Goal: Obtain resource: Download file/media

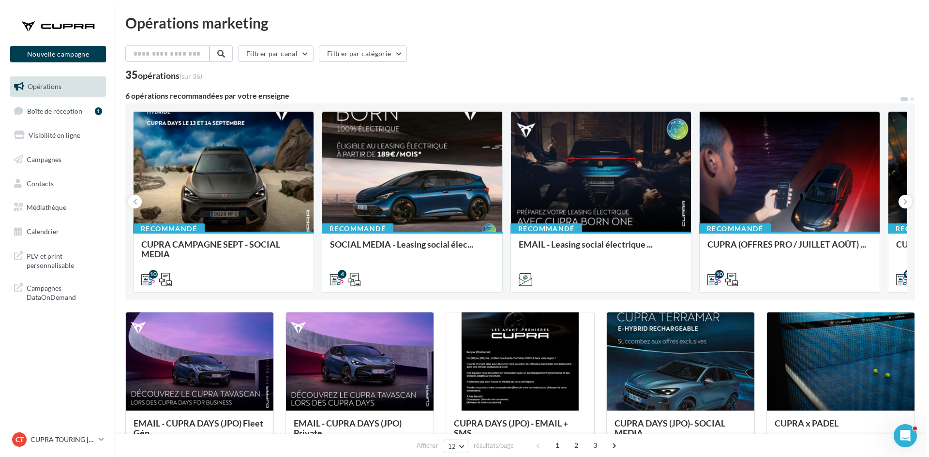
scroll to position [48, 0]
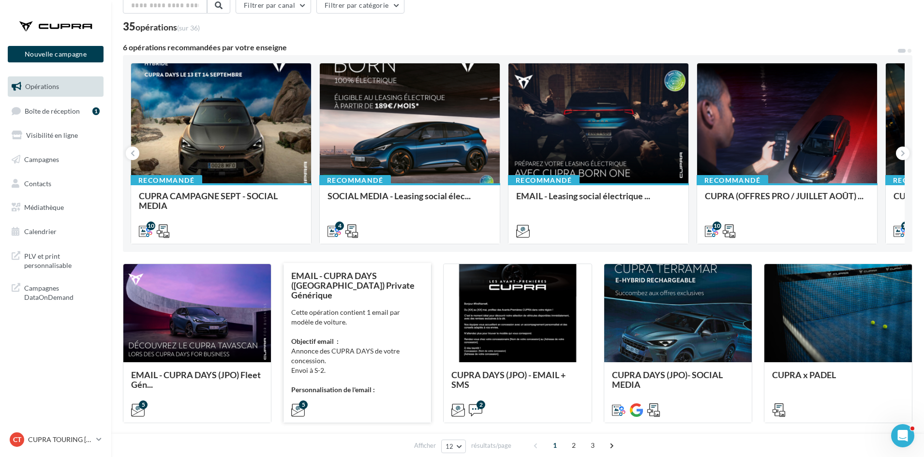
click at [378, 327] on div "Cette opération contient 1 email par modèle de voiture. Objectif email : Annonc…" at bounding box center [357, 351] width 132 height 87
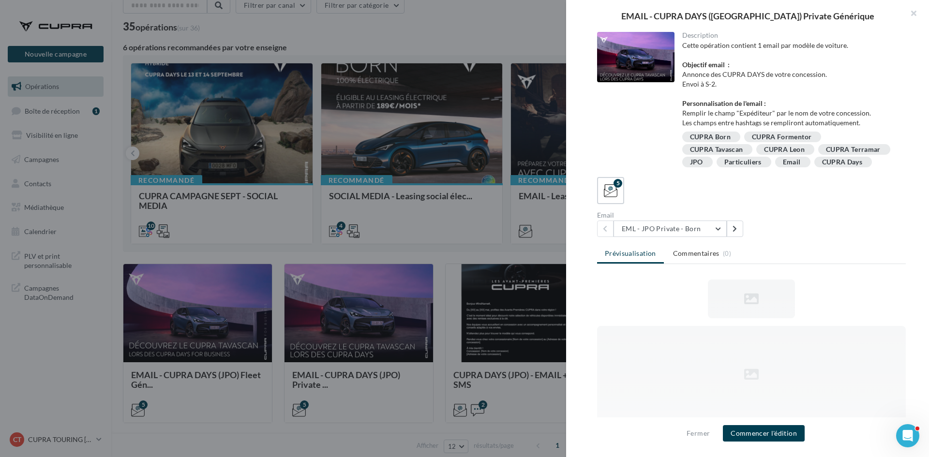
scroll to position [0, 0]
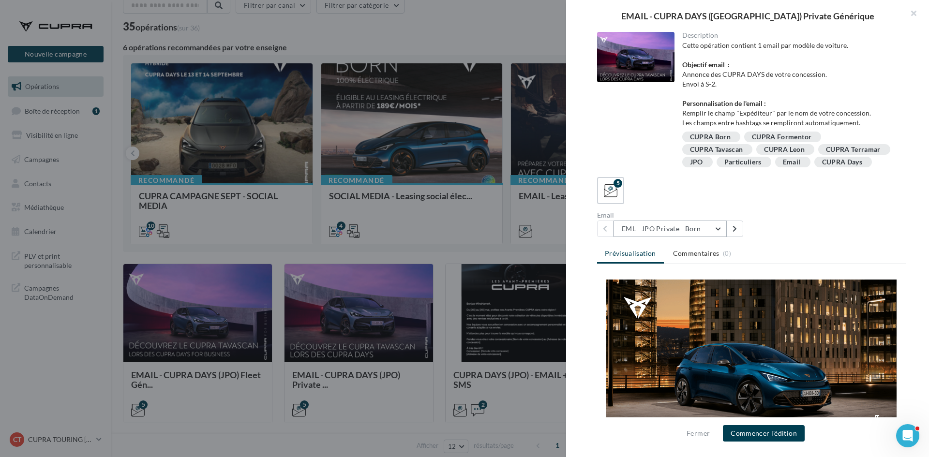
click at [704, 237] on button "EML - JPO Private - Born" at bounding box center [670, 229] width 113 height 16
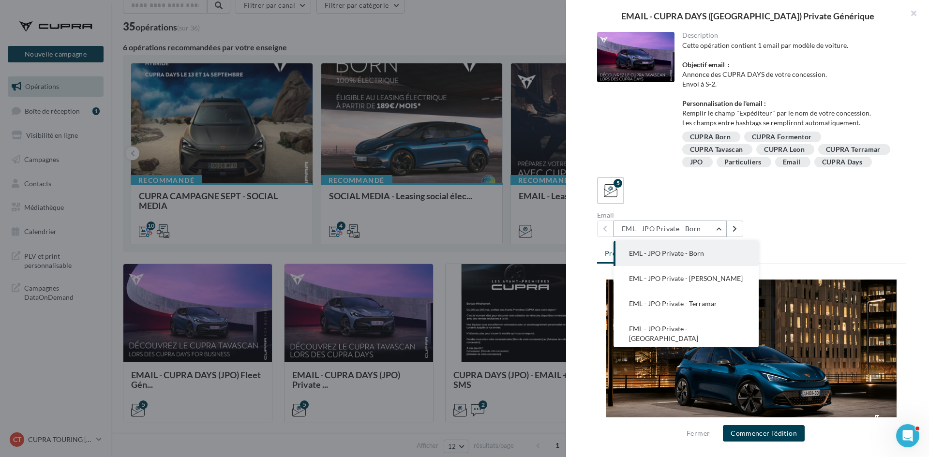
scroll to position [19, 0]
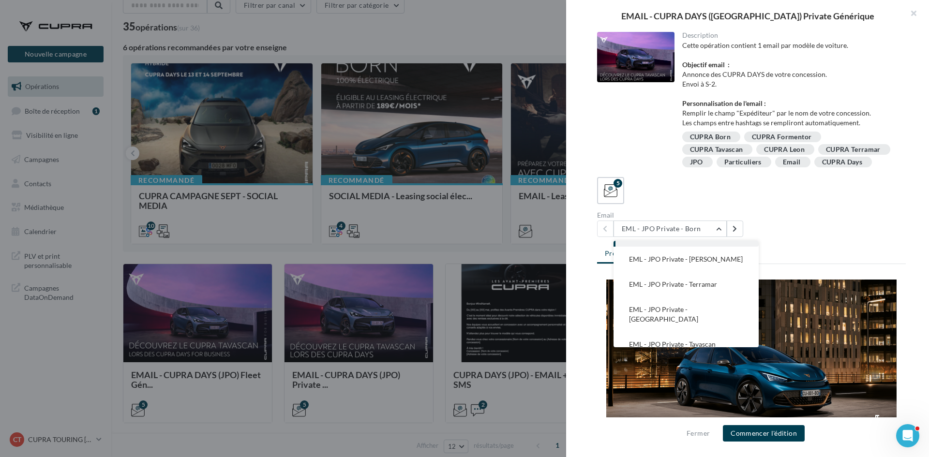
click at [783, 237] on div "Email EML - JPO Private - Born EML - [GEOGRAPHIC_DATA] Private - Born EML - [GE…" at bounding box center [755, 224] width 316 height 25
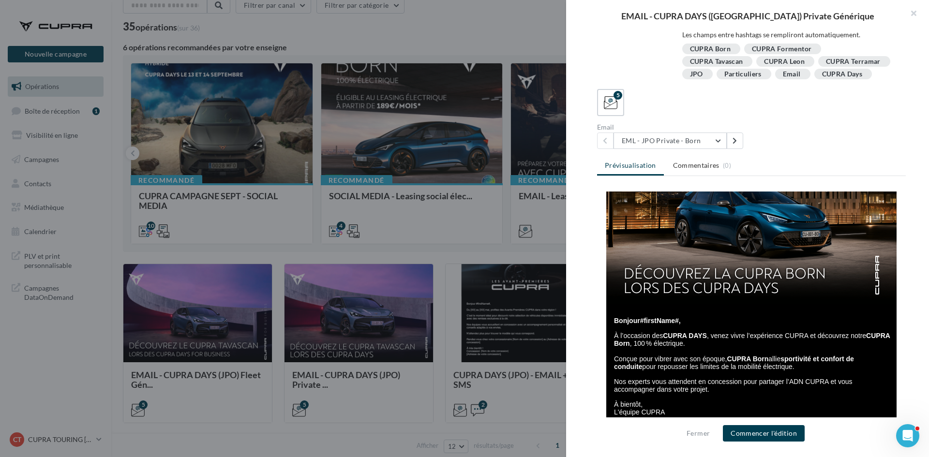
scroll to position [97, 0]
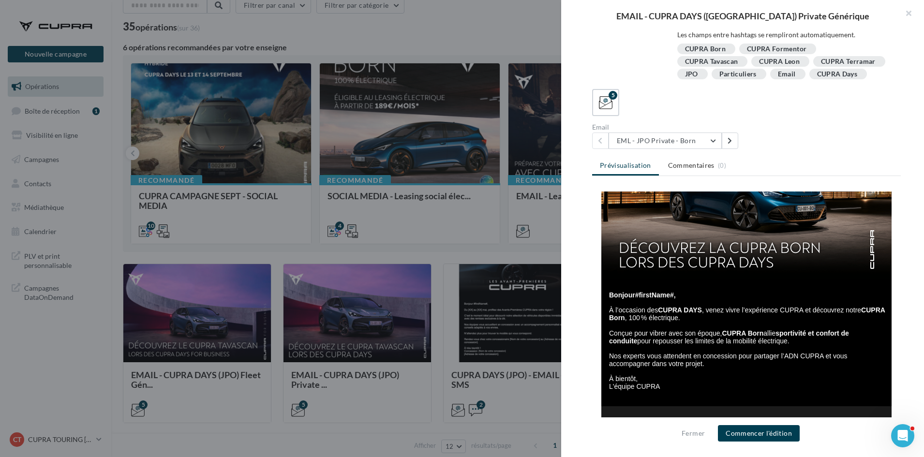
click at [435, 258] on div at bounding box center [462, 228] width 924 height 457
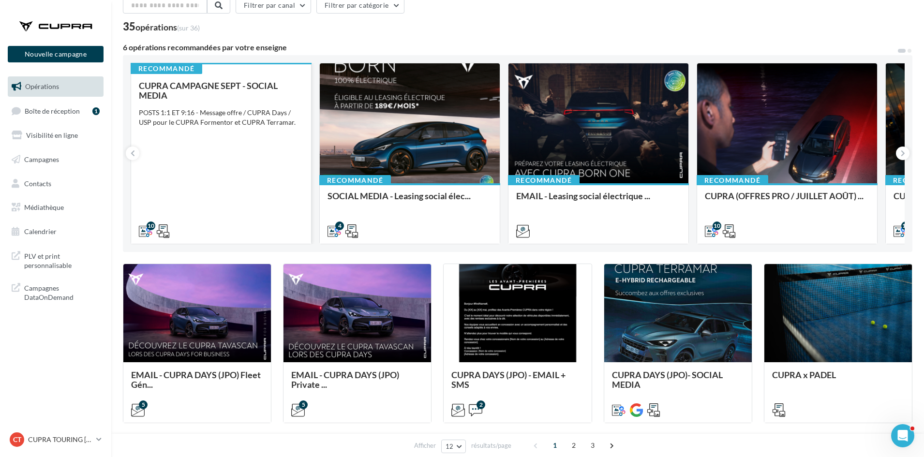
click at [272, 193] on div "CUPRA CAMPAGNE SEPT - SOCIAL MEDIA POSTS 1:1 ET 9:16 - Message offre / CUPRA Da…" at bounding box center [221, 158] width 165 height 154
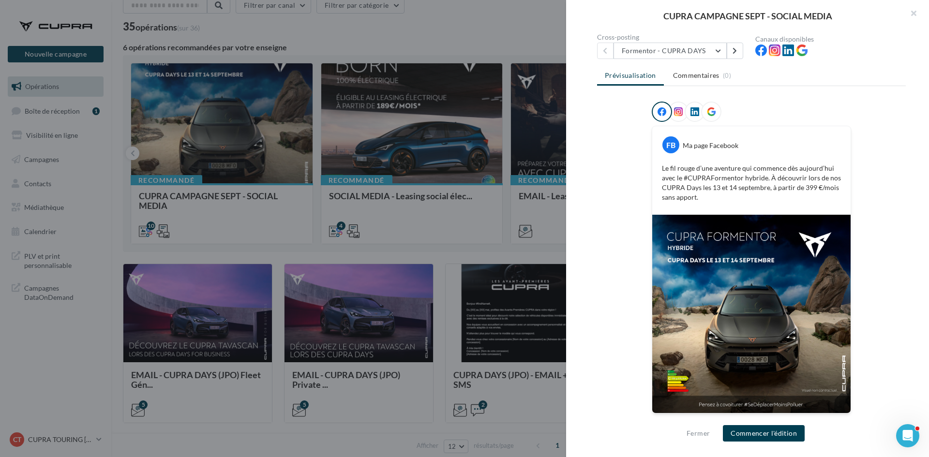
scroll to position [1, 0]
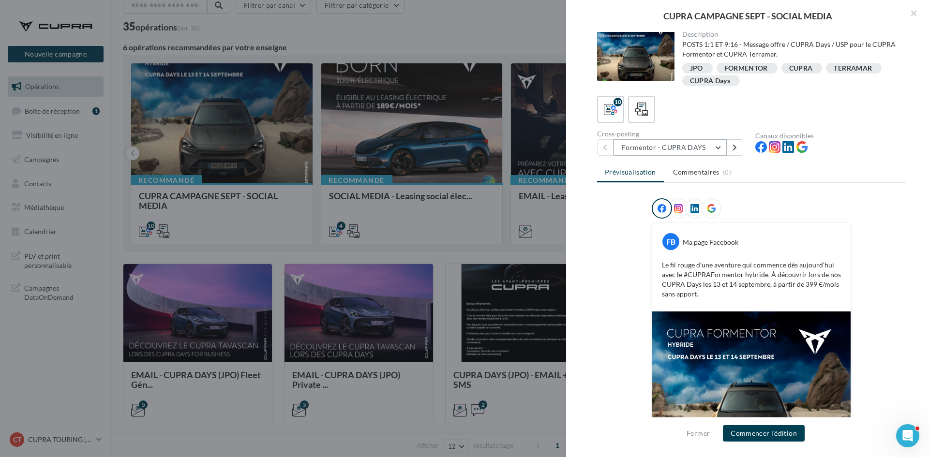
click at [679, 148] on button "Formentor - CUPRA DAYS" at bounding box center [670, 147] width 113 height 16
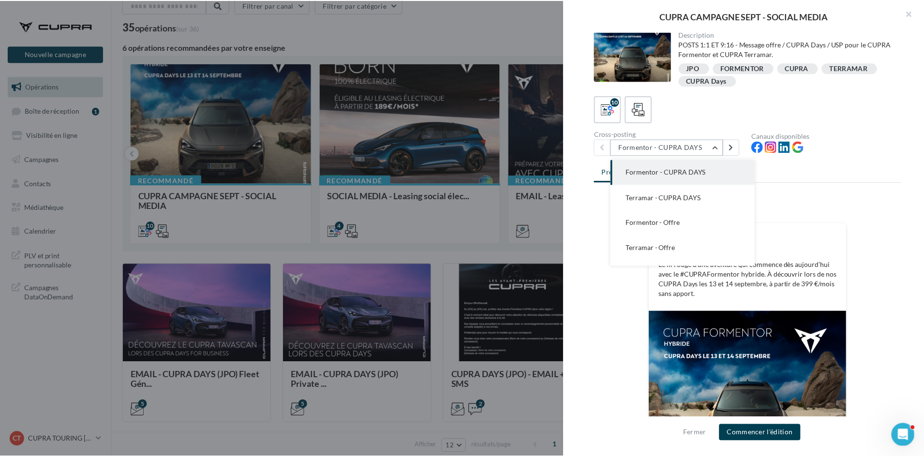
scroll to position [98, 0]
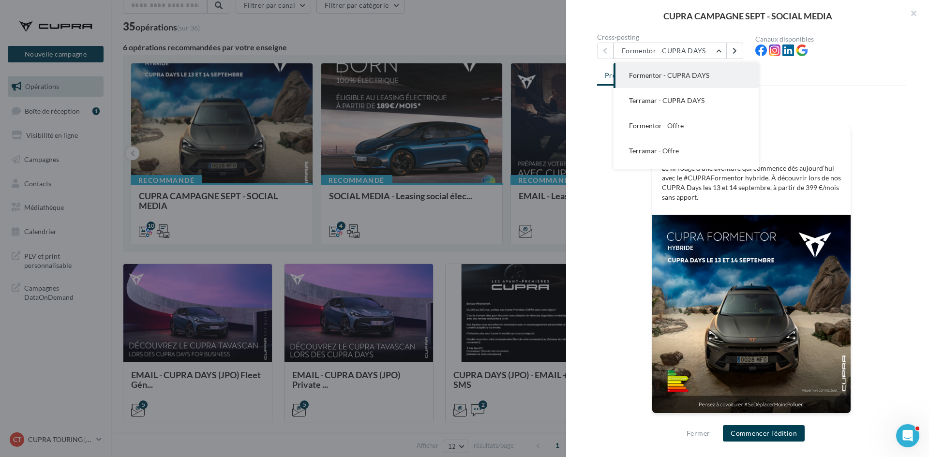
click at [882, 140] on div "FB Ma page Facebook Le fil rouge d’une aventure qui commence dès [DATE] avec le…" at bounding box center [751, 264] width 309 height 325
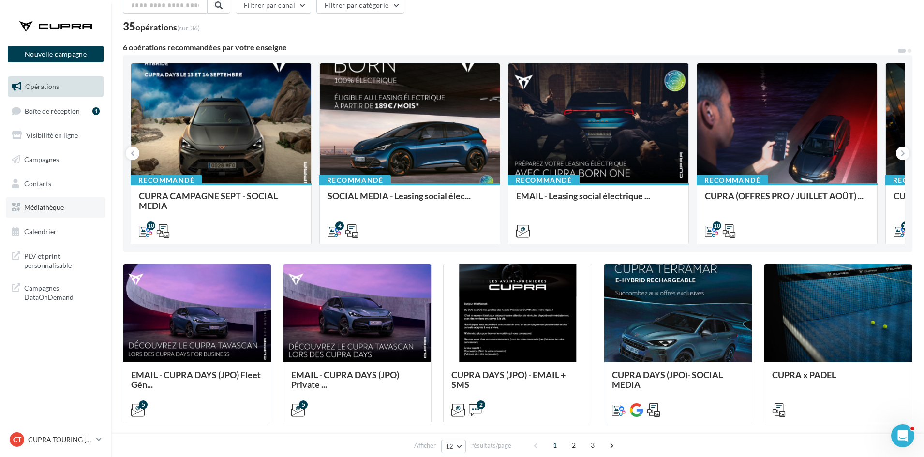
click at [46, 210] on span "Médiathèque" at bounding box center [44, 207] width 40 height 8
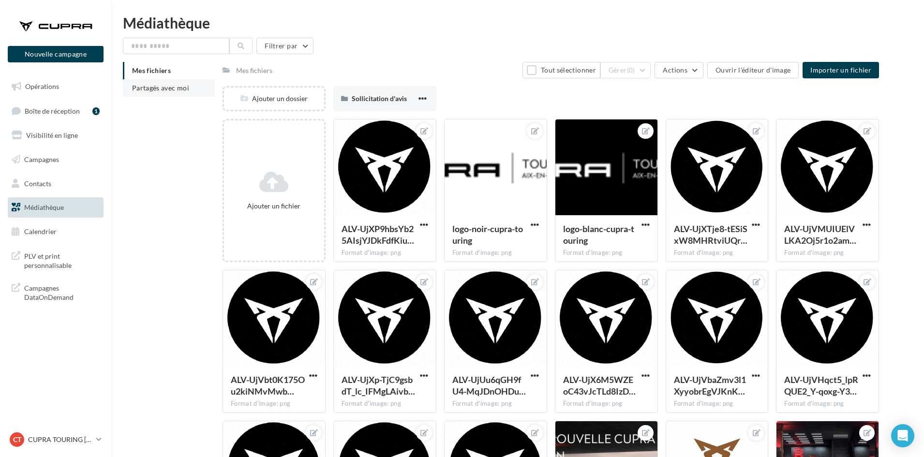
click at [167, 90] on span "Partagés avec moi" at bounding box center [160, 88] width 57 height 8
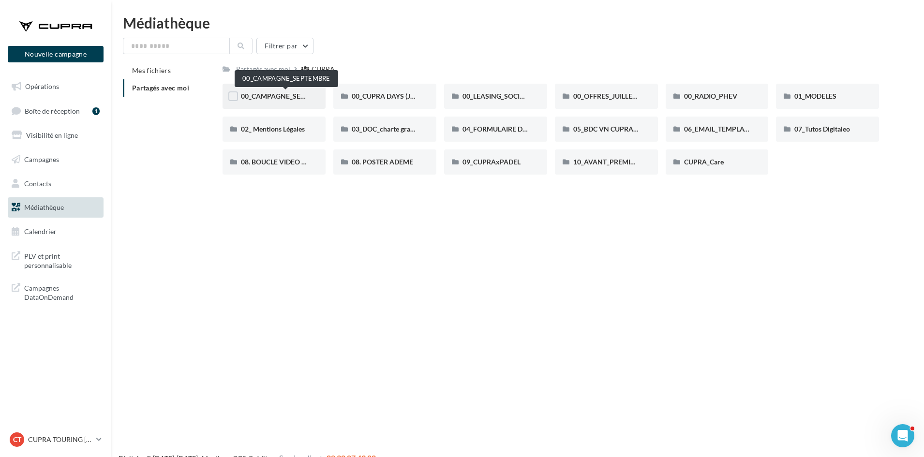
click at [296, 96] on span "00_CAMPAGNE_SEPTEMBRE" at bounding box center [286, 96] width 90 height 8
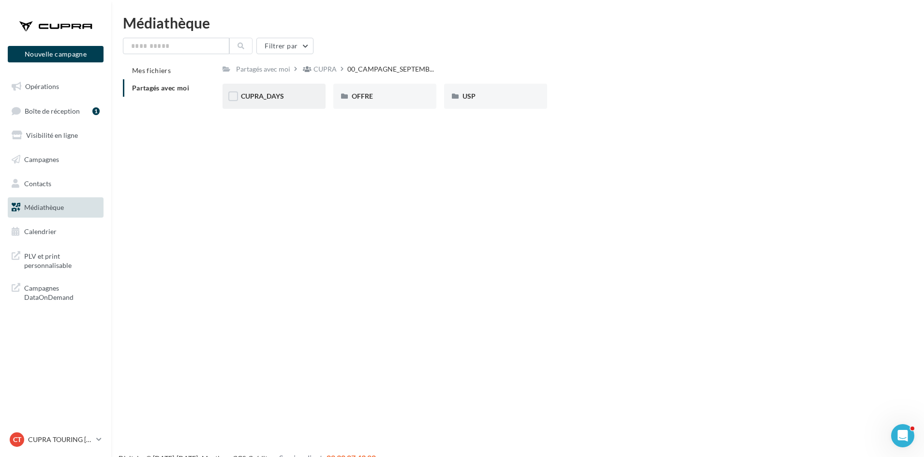
click at [301, 99] on div "CUPRA_DAYS" at bounding box center [274, 96] width 66 height 10
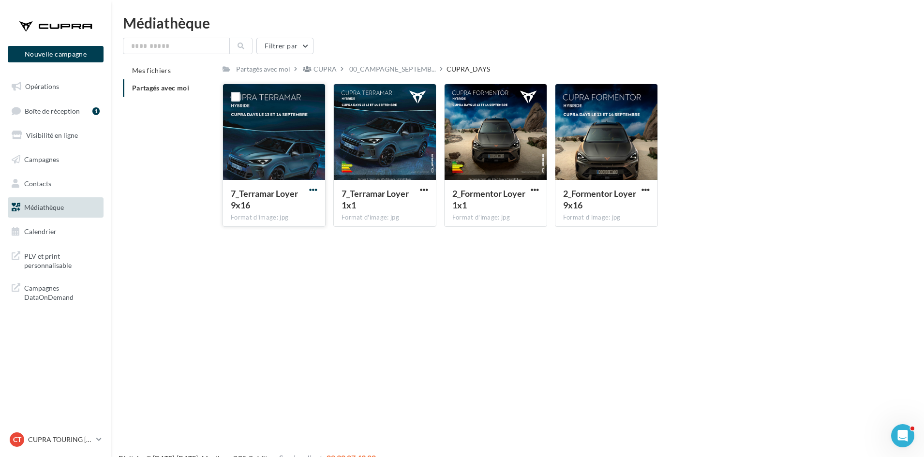
click at [309, 186] on span "button" at bounding box center [313, 190] width 8 height 8
click at [307, 202] on button "Télécharger" at bounding box center [271, 208] width 97 height 25
drag, startPoint x: 427, startPoint y: 187, endPoint x: 421, endPoint y: 195, distance: 9.3
click at [427, 187] on span "button" at bounding box center [424, 190] width 8 height 8
click at [414, 204] on button "Télécharger" at bounding box center [381, 208] width 97 height 25
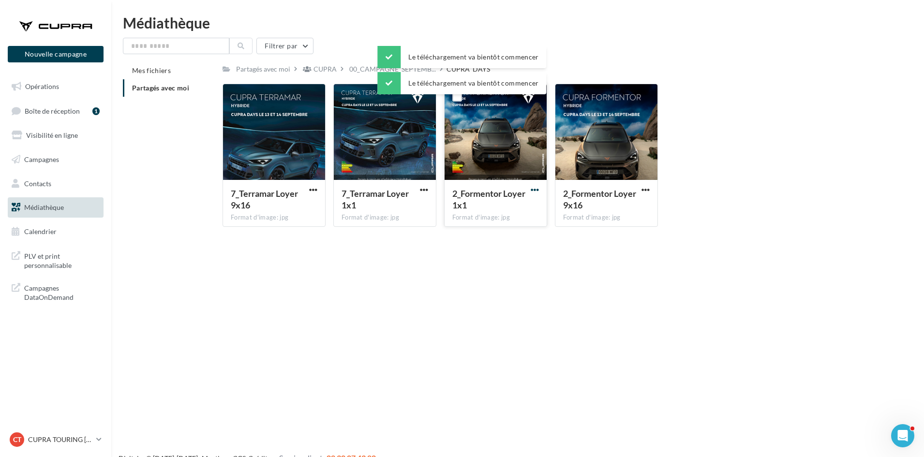
click at [536, 192] on span "button" at bounding box center [535, 190] width 8 height 8
click at [521, 209] on button "Télécharger" at bounding box center [492, 208] width 97 height 25
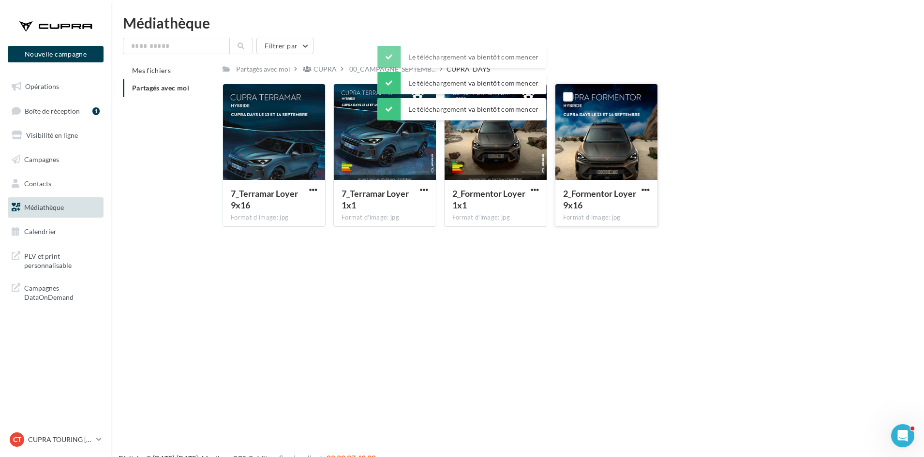
drag, startPoint x: 643, startPoint y: 188, endPoint x: 638, endPoint y: 192, distance: 6.5
click at [643, 188] on span "button" at bounding box center [646, 190] width 8 height 8
click at [624, 206] on button "Télécharger" at bounding box center [603, 208] width 97 height 25
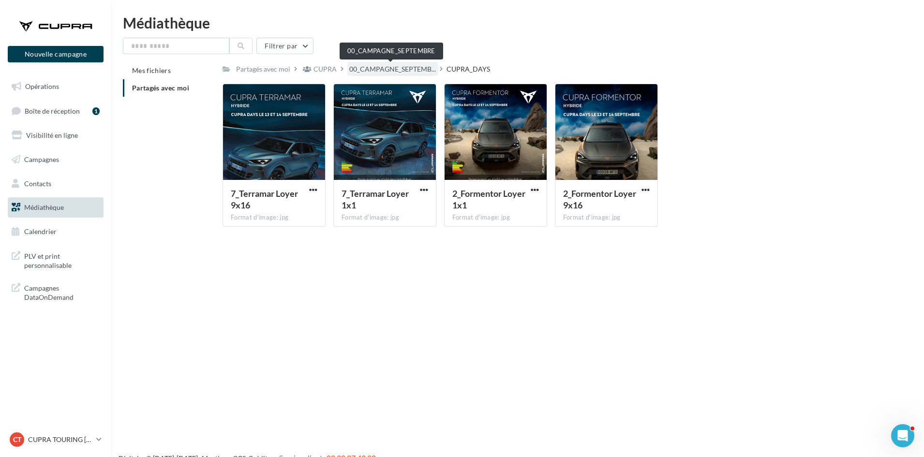
click at [419, 70] on span "00_CAMPAGNE_SEPTEMB..." at bounding box center [392, 69] width 87 height 10
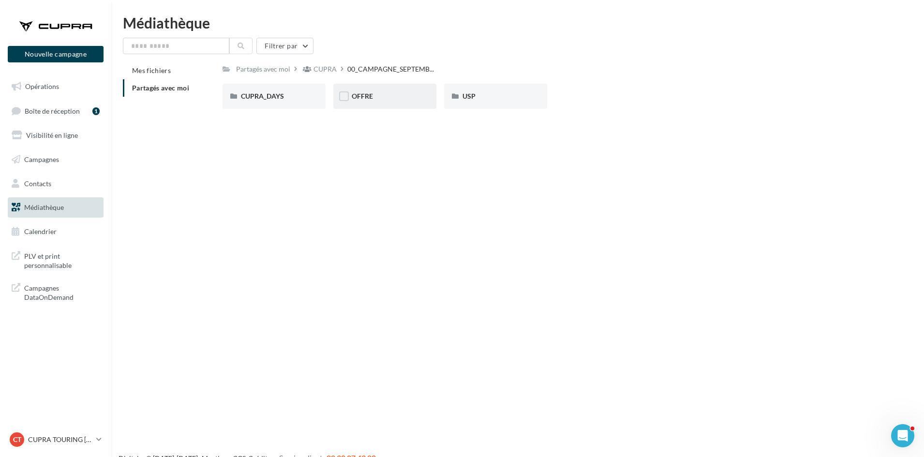
click at [388, 96] on div "OFFRE" at bounding box center [385, 96] width 66 height 10
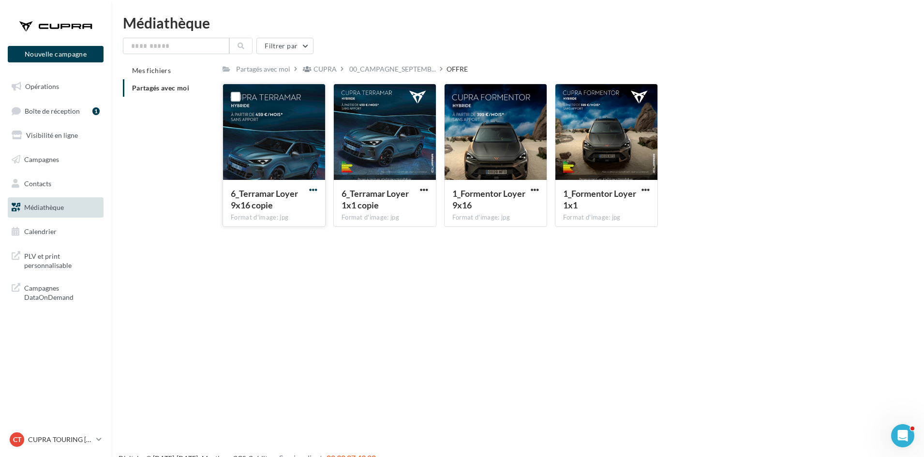
click at [314, 191] on span "button" at bounding box center [313, 190] width 8 height 8
click at [308, 209] on button "Télécharger" at bounding box center [271, 208] width 97 height 25
drag, startPoint x: 426, startPoint y: 187, endPoint x: 422, endPoint y: 196, distance: 9.5
click at [426, 188] on span "button" at bounding box center [424, 190] width 8 height 8
drag, startPoint x: 419, startPoint y: 205, endPoint x: 424, endPoint y: 205, distance: 5.3
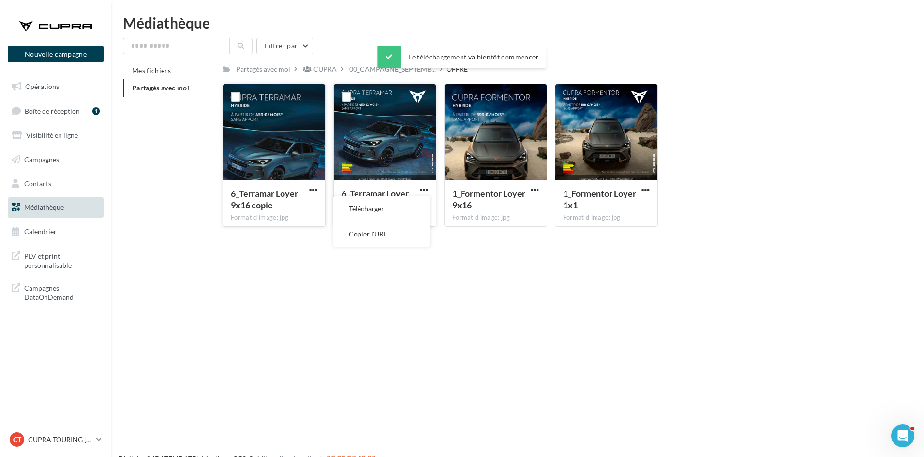
click at [420, 206] on button "Télécharger" at bounding box center [381, 208] width 97 height 25
click at [530, 184] on div "1_Formentor Loyer 9x16 Format d'image: jpg" at bounding box center [496, 202] width 102 height 45
click at [536, 187] on span "button" at bounding box center [535, 190] width 8 height 8
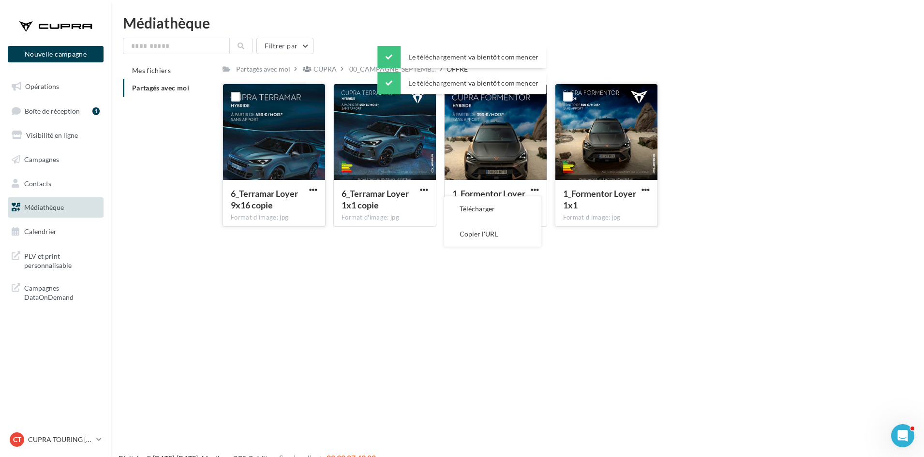
click at [523, 200] on button "Télécharger" at bounding box center [492, 208] width 97 height 25
drag, startPoint x: 645, startPoint y: 188, endPoint x: 637, endPoint y: 195, distance: 10.9
click at [645, 188] on span "button" at bounding box center [646, 190] width 8 height 8
drag, startPoint x: 637, startPoint y: 195, endPoint x: 619, endPoint y: 205, distance: 20.6
click at [623, 205] on button "Télécharger" at bounding box center [603, 208] width 97 height 25
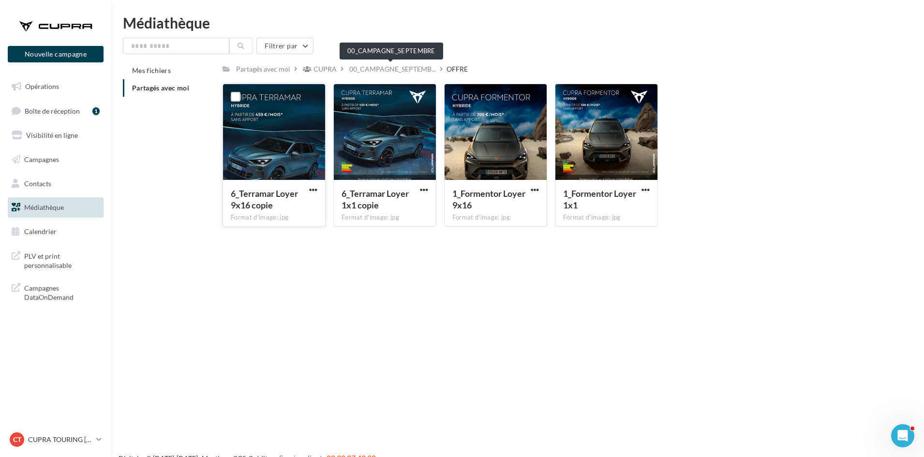
click at [410, 70] on span "00_CAMPAGNE_SEPTEMB..." at bounding box center [392, 69] width 87 height 10
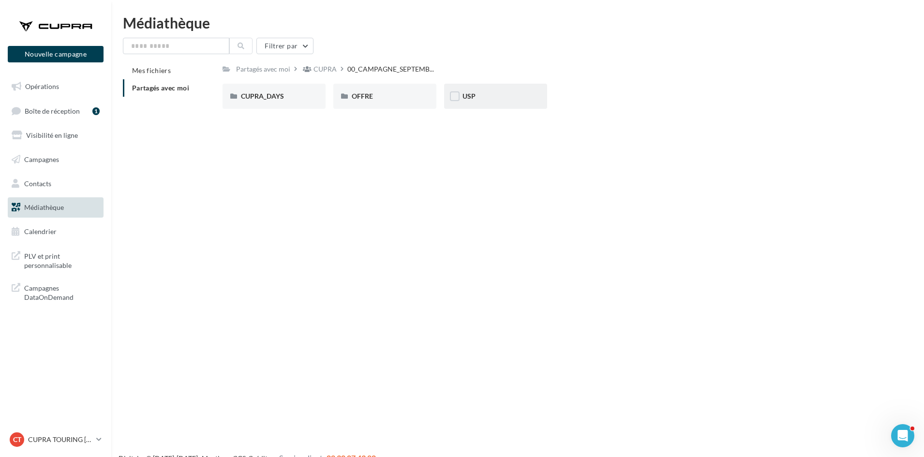
click at [527, 100] on div "USP" at bounding box center [496, 96] width 66 height 10
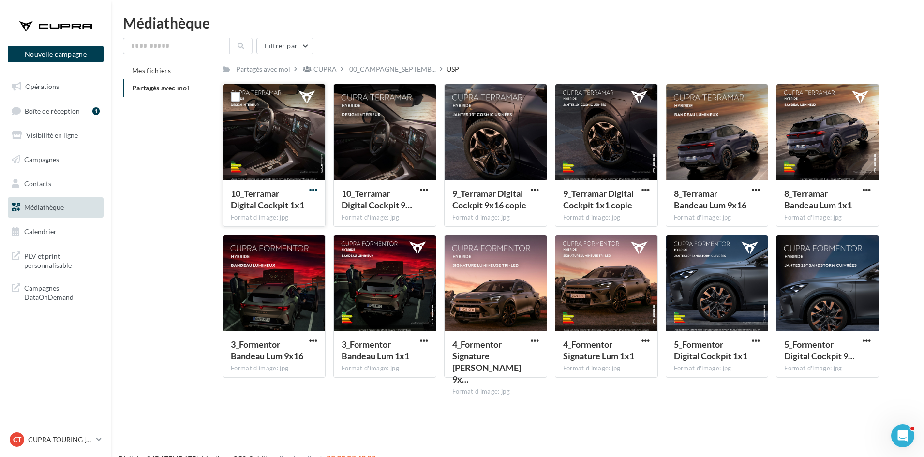
click at [314, 192] on span "button" at bounding box center [313, 190] width 8 height 8
click at [313, 198] on button "Télécharger" at bounding box center [271, 208] width 97 height 25
click at [425, 191] on span "button" at bounding box center [424, 190] width 8 height 8
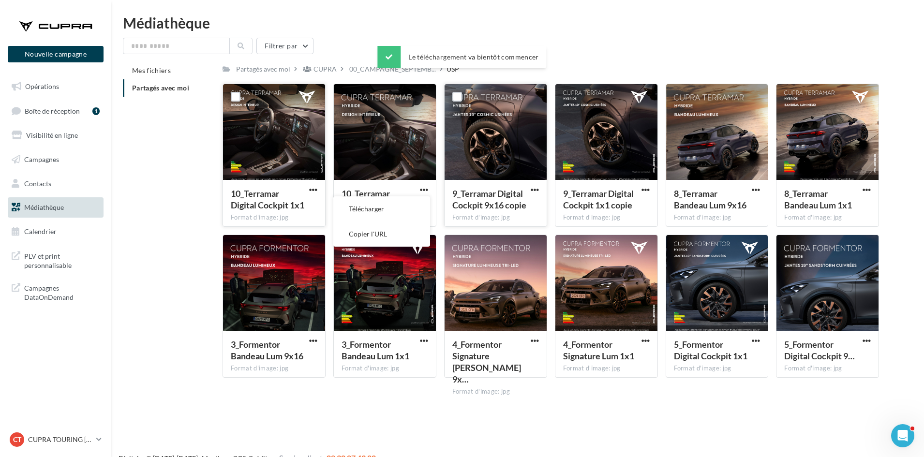
drag, startPoint x: 425, startPoint y: 191, endPoint x: 474, endPoint y: 197, distance: 49.8
click at [416, 208] on button "Télécharger" at bounding box center [381, 208] width 97 height 25
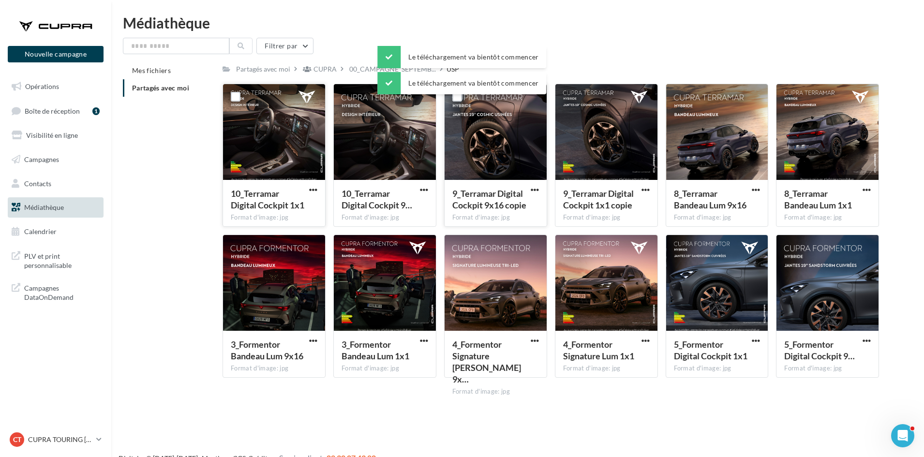
drag, startPoint x: 540, startPoint y: 189, endPoint x: 536, endPoint y: 195, distance: 7.0
click at [540, 189] on button "button" at bounding box center [535, 191] width 12 height 10
click at [529, 204] on button "Télécharger" at bounding box center [492, 208] width 97 height 25
click at [645, 187] on span "button" at bounding box center [646, 190] width 8 height 8
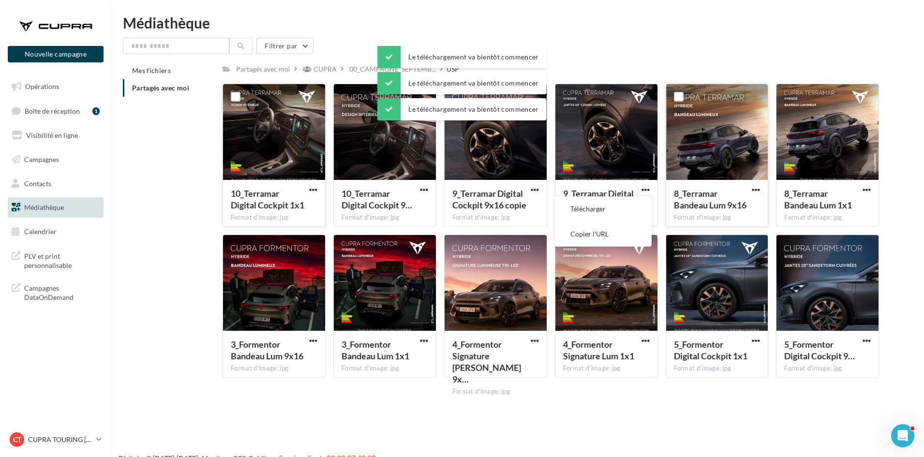
click at [643, 201] on button "Télécharger" at bounding box center [603, 208] width 97 height 25
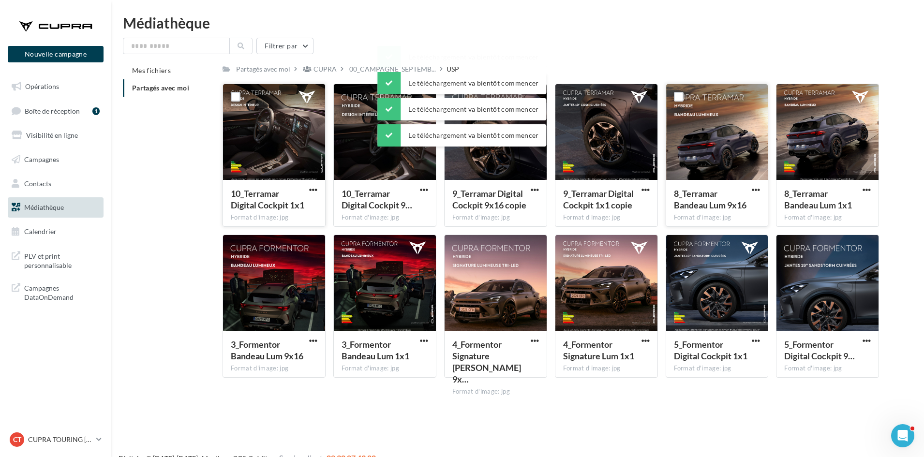
drag, startPoint x: 758, startPoint y: 190, endPoint x: 754, endPoint y: 196, distance: 6.7
click at [758, 190] on span "button" at bounding box center [756, 190] width 8 height 8
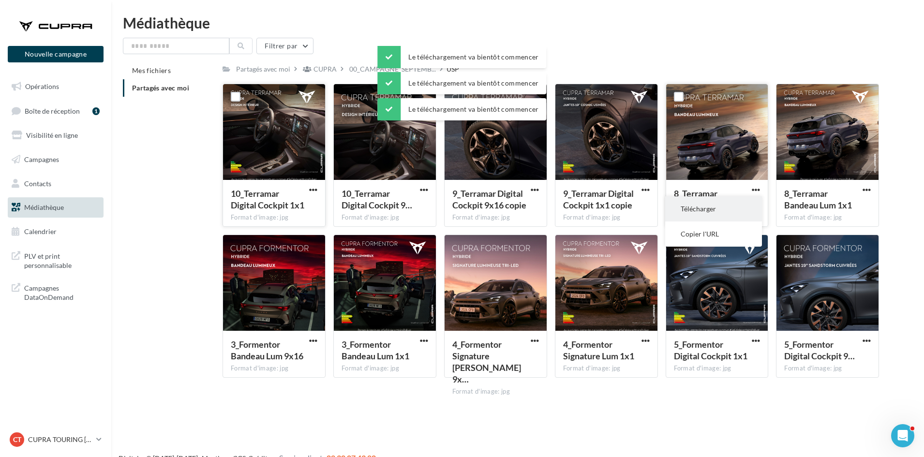
drag, startPoint x: 751, startPoint y: 201, endPoint x: 774, endPoint y: 195, distance: 23.0
click at [753, 201] on button "Télécharger" at bounding box center [713, 208] width 97 height 25
click at [855, 206] on div "8_Terramar Bandeau Lum 1x1" at bounding box center [821, 199] width 75 height 23
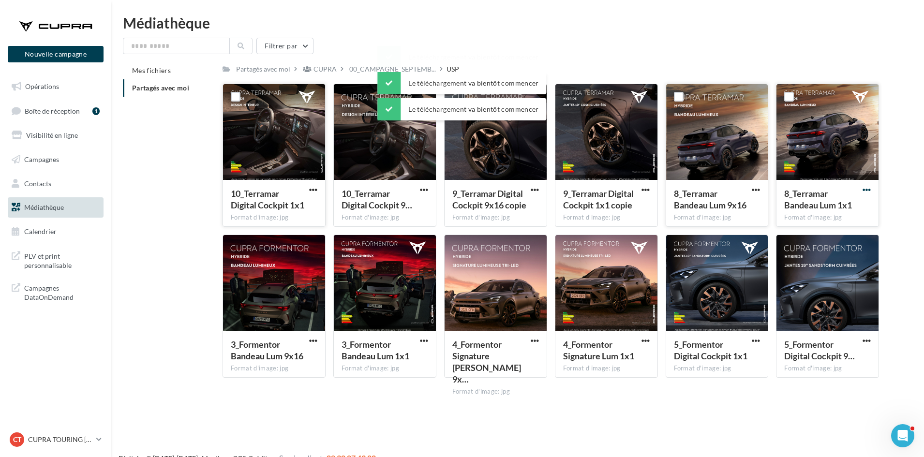
click at [865, 187] on span "button" at bounding box center [867, 190] width 8 height 8
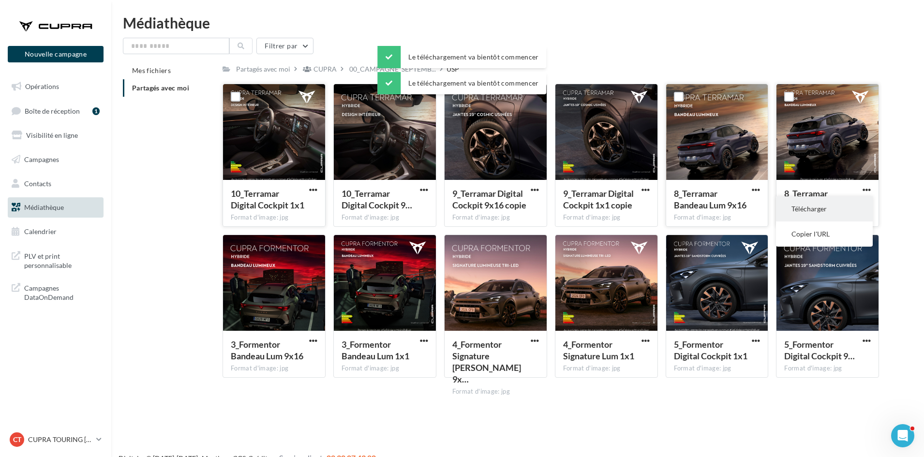
click at [858, 206] on button "Télécharger" at bounding box center [824, 208] width 97 height 25
click at [867, 339] on span "button" at bounding box center [867, 341] width 8 height 8
drag, startPoint x: 849, startPoint y: 361, endPoint x: 801, endPoint y: 360, distance: 47.4
click at [849, 361] on button "Télécharger" at bounding box center [824, 359] width 97 height 25
click at [755, 337] on span "button" at bounding box center [756, 341] width 8 height 8
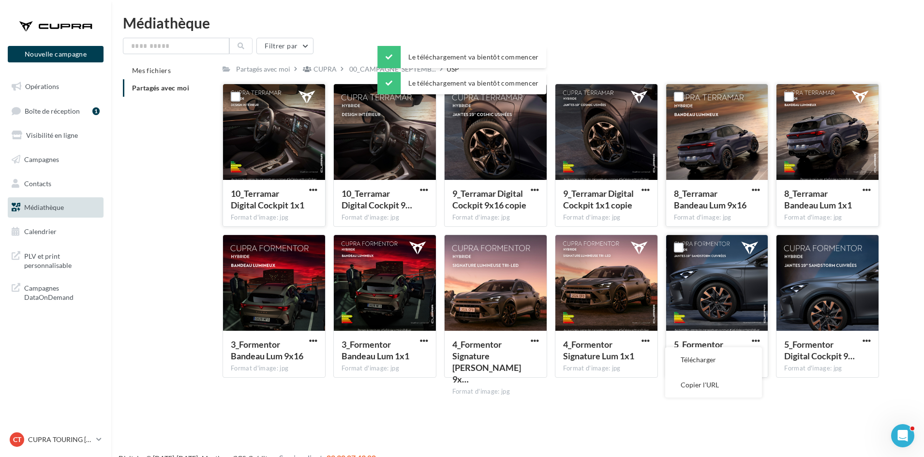
drag, startPoint x: 718, startPoint y: 361, endPoint x: 714, endPoint y: 359, distance: 5.0
click at [716, 360] on button "Télécharger" at bounding box center [713, 359] width 97 height 25
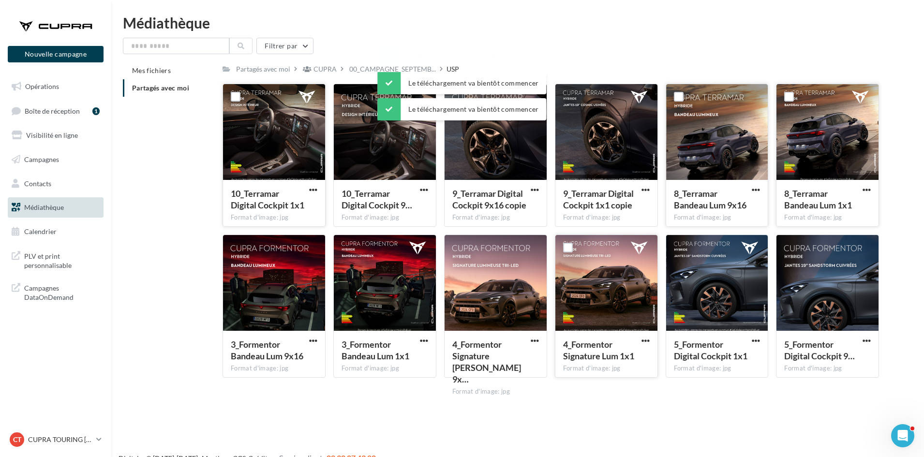
drag, startPoint x: 649, startPoint y: 340, endPoint x: 637, endPoint y: 345, distance: 13.0
click at [649, 340] on span "button" at bounding box center [646, 341] width 8 height 8
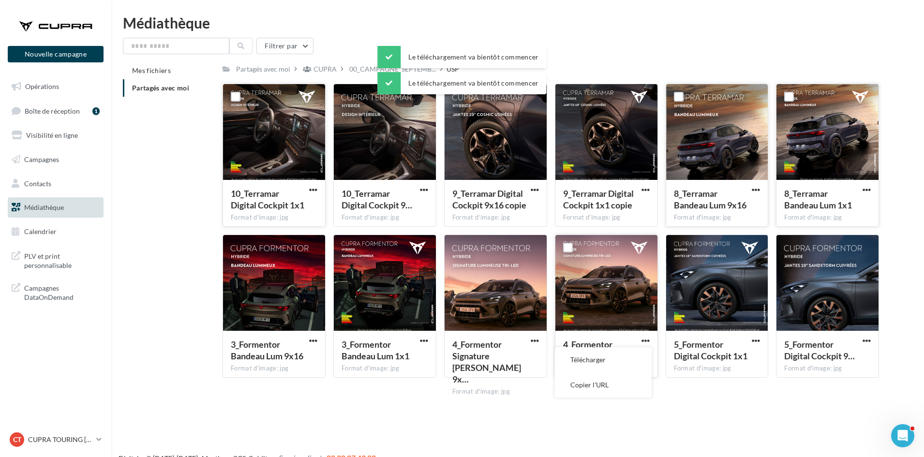
click at [628, 350] on button "Télécharger" at bounding box center [603, 359] width 97 height 25
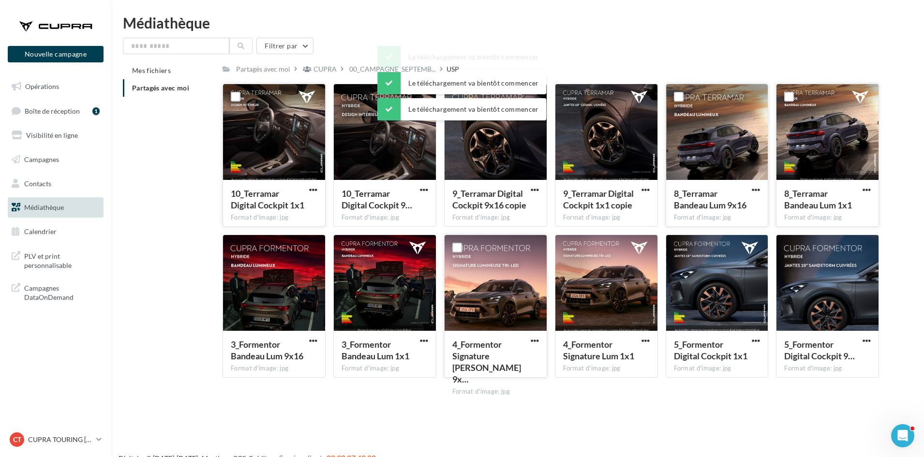
click at [532, 341] on span "button" at bounding box center [535, 341] width 8 height 8
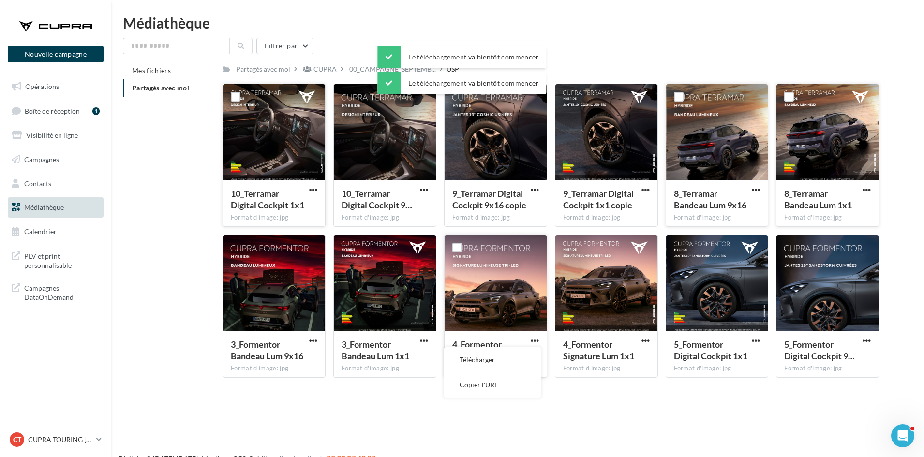
drag, startPoint x: 530, startPoint y: 345, endPoint x: 449, endPoint y: 350, distance: 81.4
click at [521, 360] on button "Télécharger" at bounding box center [492, 359] width 97 height 25
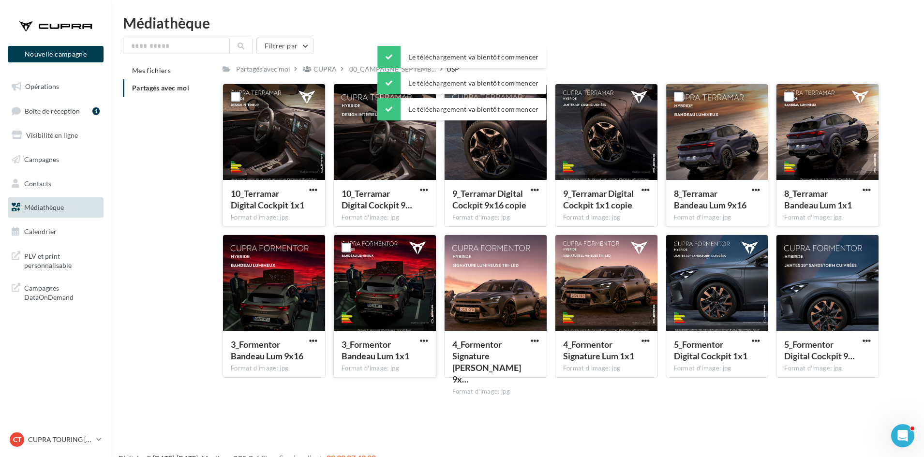
drag, startPoint x: 422, startPoint y: 339, endPoint x: 417, endPoint y: 346, distance: 9.1
click at [422, 339] on span "button" at bounding box center [424, 341] width 8 height 8
drag, startPoint x: 404, startPoint y: 366, endPoint x: 374, endPoint y: 356, distance: 32.1
click at [403, 366] on button "Télécharger" at bounding box center [381, 359] width 97 height 25
click at [314, 340] on span "button" at bounding box center [313, 341] width 8 height 8
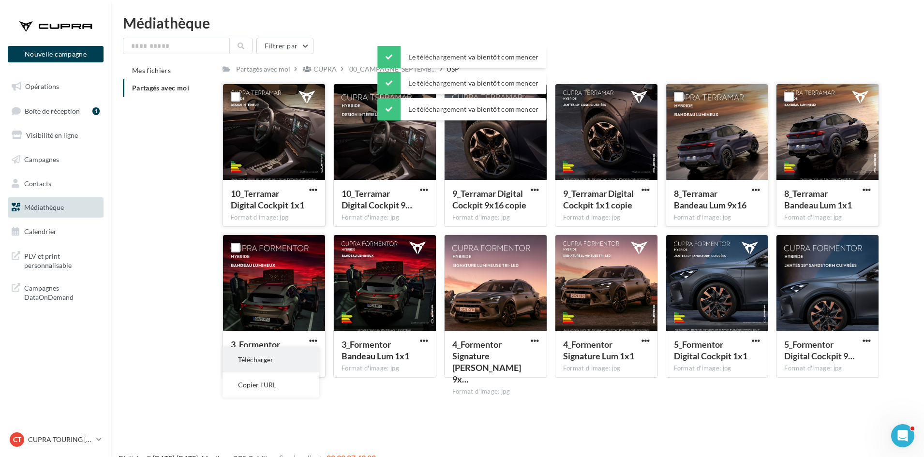
click at [308, 357] on button "Télécharger" at bounding box center [271, 359] width 97 height 25
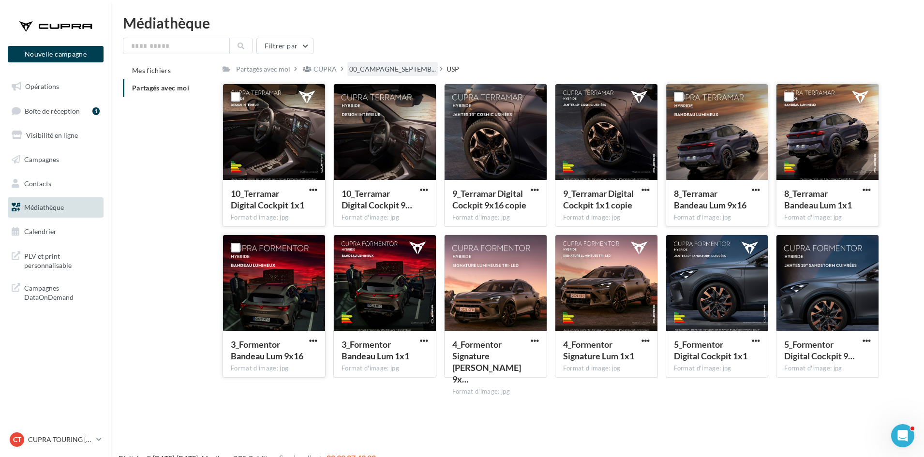
click at [394, 63] on div "00_CAMPAGNE_SEPTEMB..." at bounding box center [392, 69] width 90 height 14
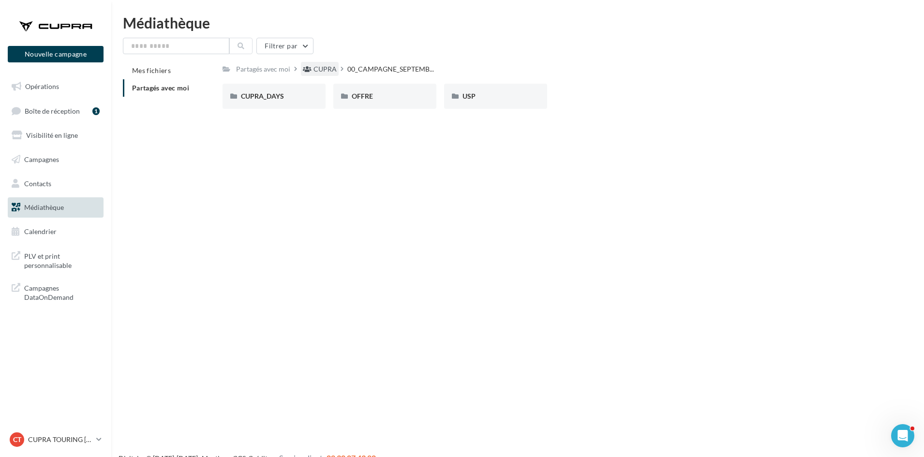
click at [333, 68] on div "CUPRA" at bounding box center [325, 69] width 23 height 10
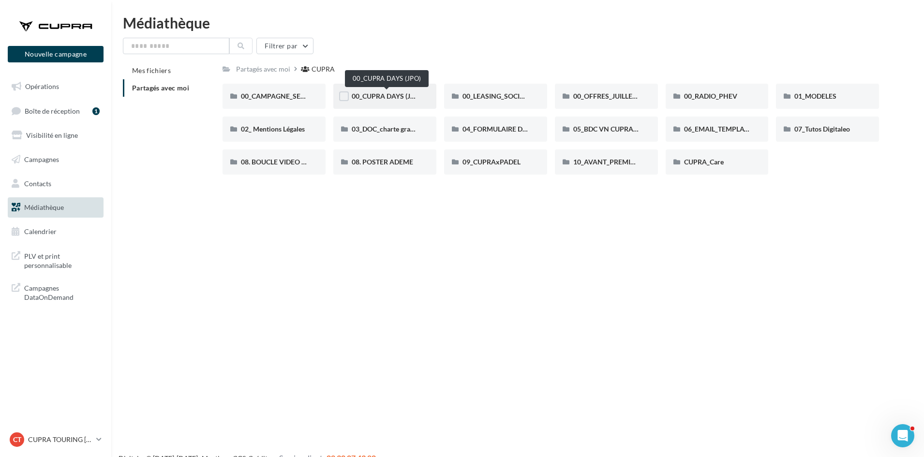
click at [382, 94] on span "00_CUPRA DAYS (JPO)" at bounding box center [387, 96] width 70 height 8
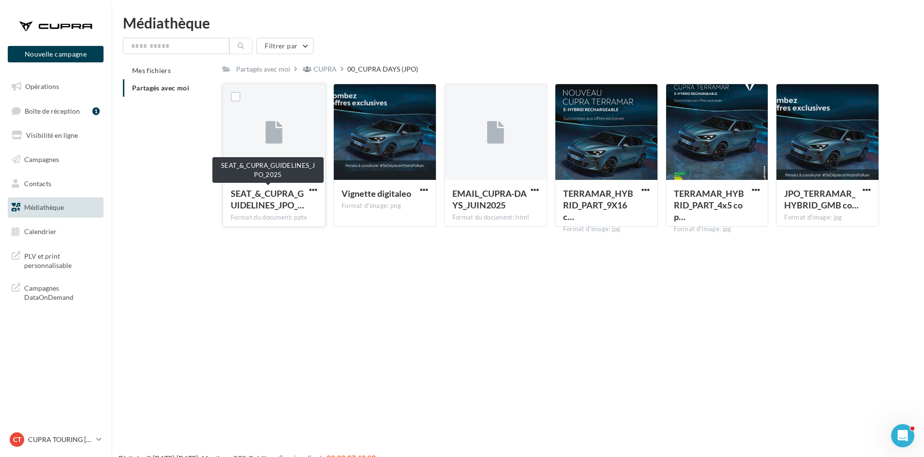
click at [269, 201] on span "SEAT_&_CUPRA_GUIDELINES_JPO_…" at bounding box center [268, 199] width 74 height 22
click at [314, 187] on span "button" at bounding box center [313, 190] width 8 height 8
click at [305, 210] on button "Télécharger" at bounding box center [271, 208] width 97 height 25
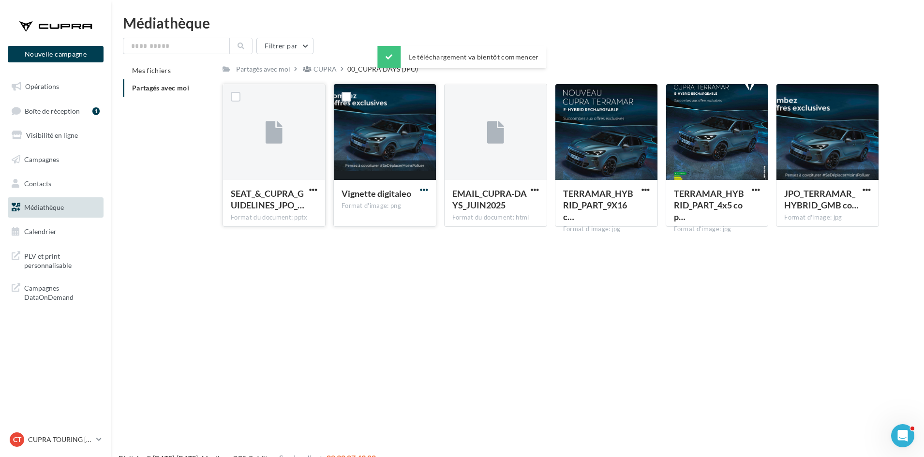
click at [423, 188] on span "button" at bounding box center [424, 190] width 8 height 8
drag, startPoint x: 416, startPoint y: 206, endPoint x: 450, endPoint y: 199, distance: 34.1
click at [419, 204] on button "Télécharger" at bounding box center [381, 208] width 97 height 25
click at [537, 188] on span "button" at bounding box center [535, 190] width 8 height 8
click at [531, 200] on button "Télécharger" at bounding box center [492, 208] width 97 height 25
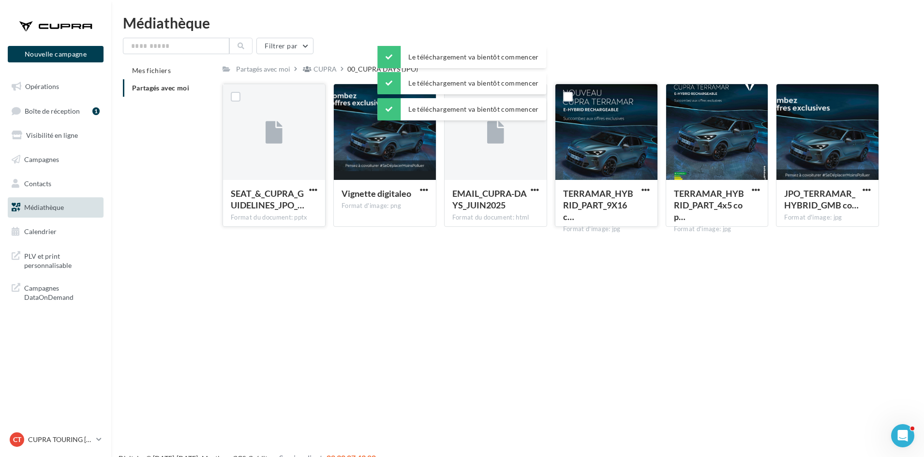
click at [642, 191] on span "button" at bounding box center [646, 190] width 8 height 8
drag, startPoint x: 633, startPoint y: 207, endPoint x: 679, endPoint y: 199, distance: 47.1
click at [639, 205] on button "Télécharger" at bounding box center [603, 208] width 97 height 25
click at [757, 190] on span "button" at bounding box center [756, 190] width 8 height 8
drag, startPoint x: 750, startPoint y: 195, endPoint x: 780, endPoint y: 199, distance: 30.2
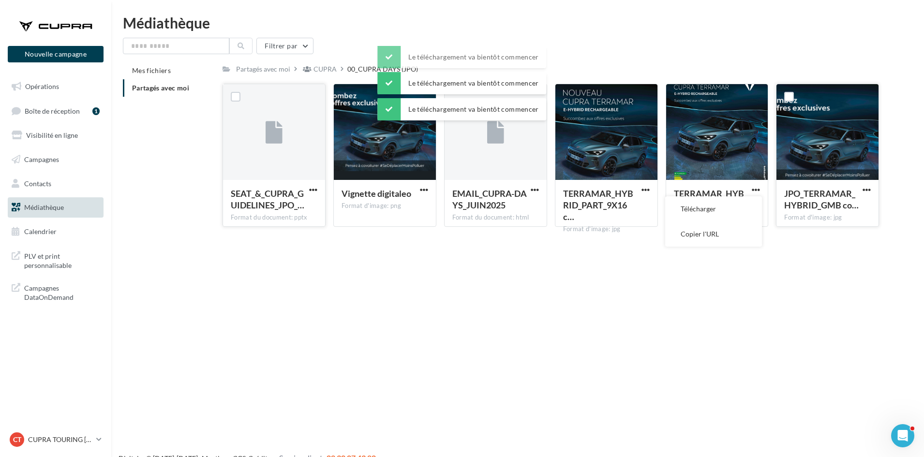
click at [749, 200] on button "Télécharger" at bounding box center [713, 208] width 97 height 25
drag, startPoint x: 868, startPoint y: 190, endPoint x: 865, endPoint y: 195, distance: 6.1
click at [868, 190] on span "button" at bounding box center [867, 190] width 8 height 8
click at [852, 211] on button "Télécharger" at bounding box center [824, 208] width 97 height 25
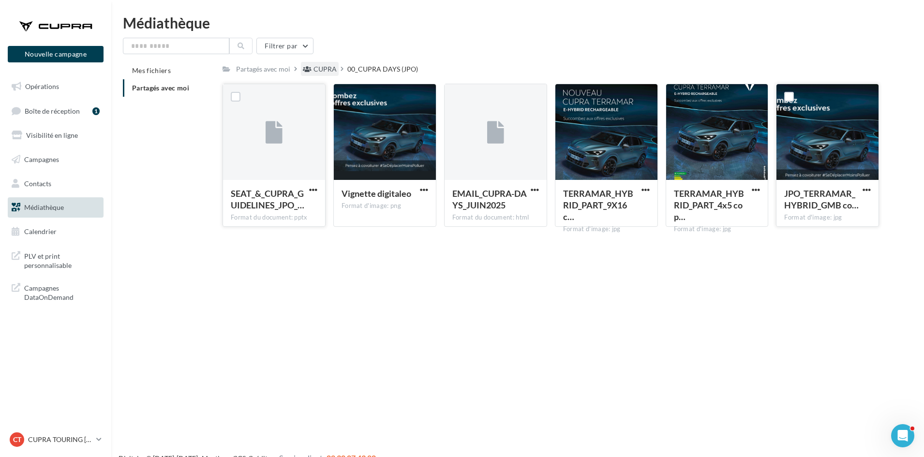
click at [320, 65] on div "CUPRA" at bounding box center [325, 69] width 23 height 10
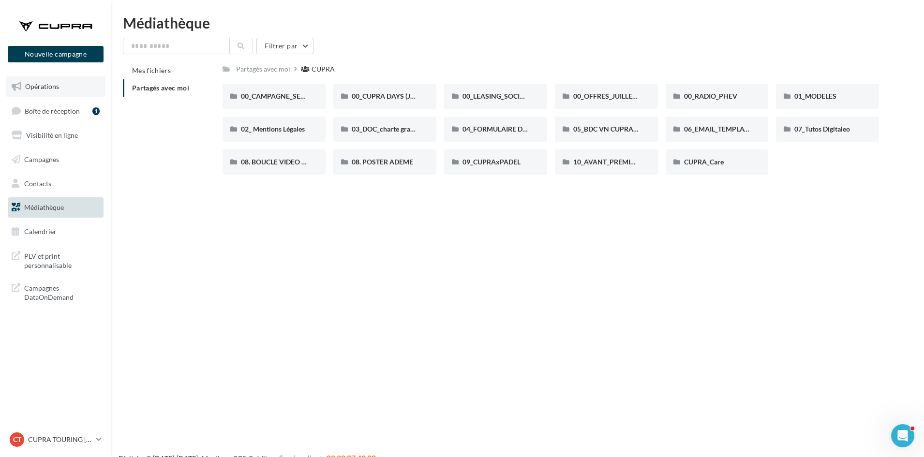
click at [57, 83] on span "Opérations" at bounding box center [42, 86] width 34 height 8
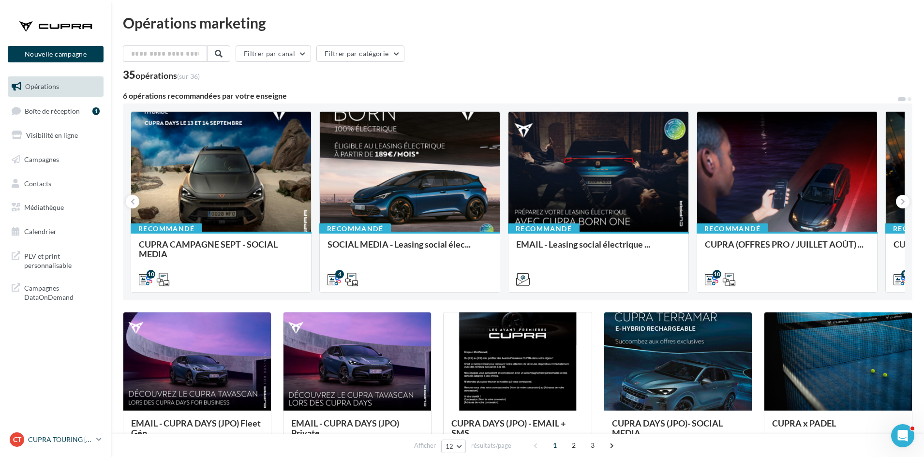
click at [83, 439] on p "CUPRA TOURING [GEOGRAPHIC_DATA]" at bounding box center [60, 440] width 64 height 10
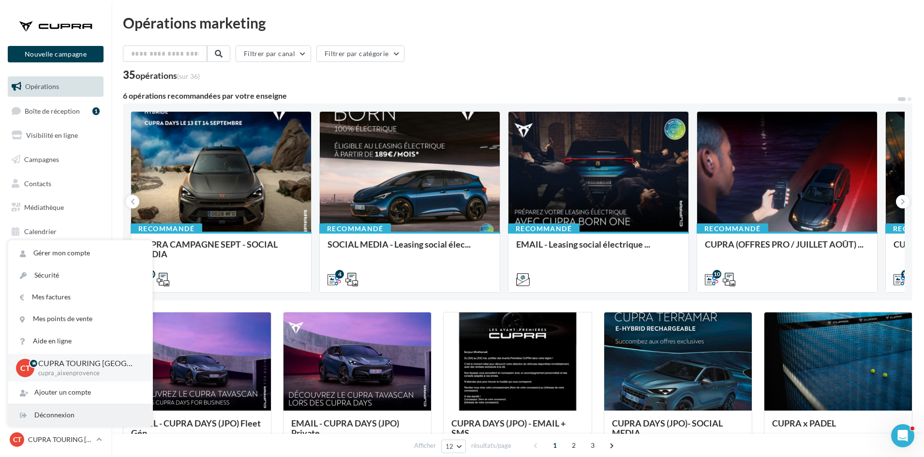
click at [81, 411] on div "Déconnexion" at bounding box center [80, 416] width 144 height 22
